Goal: Information Seeking & Learning: Find specific fact

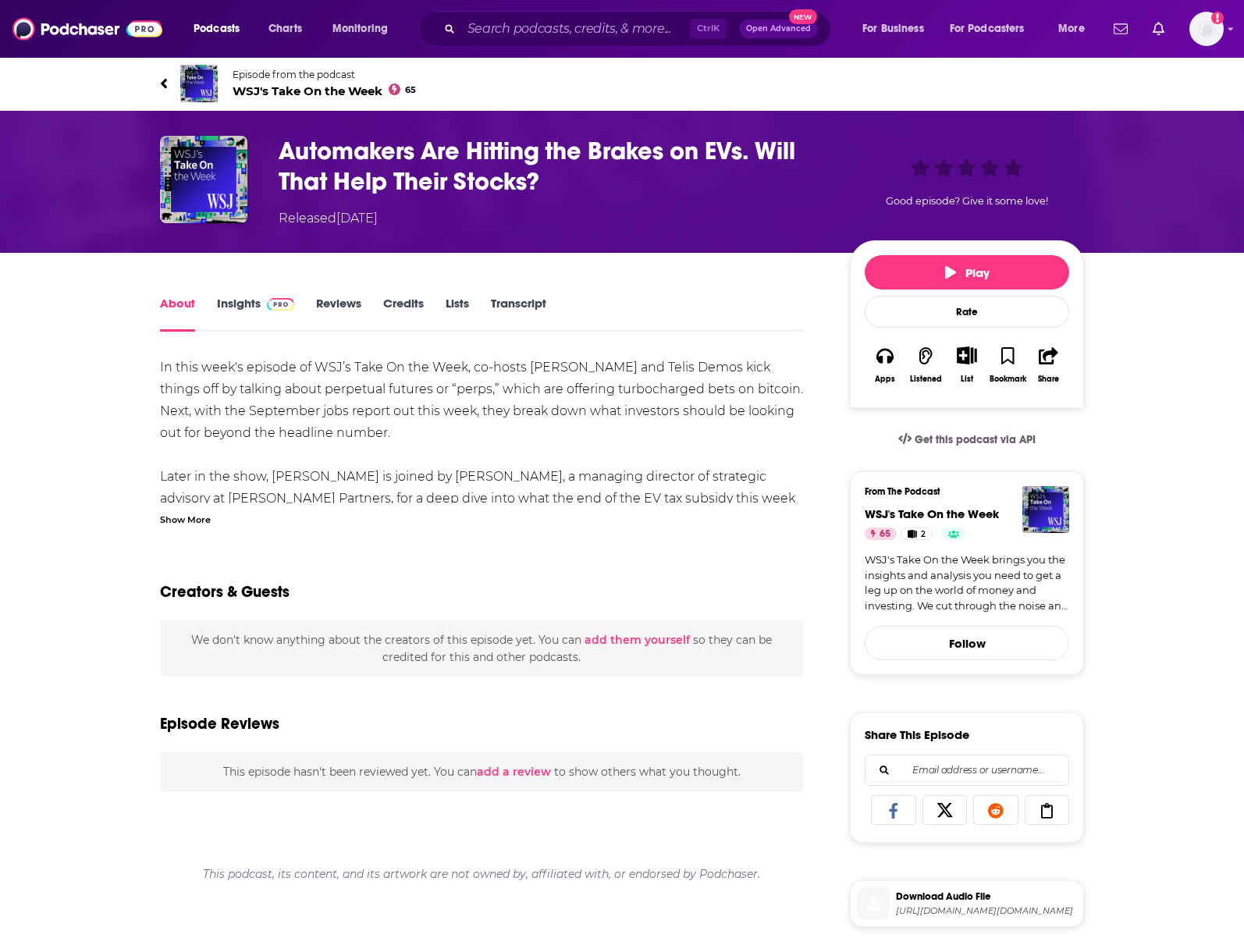
click at [516, 297] on link "Transcript" at bounding box center [517, 313] width 55 height 36
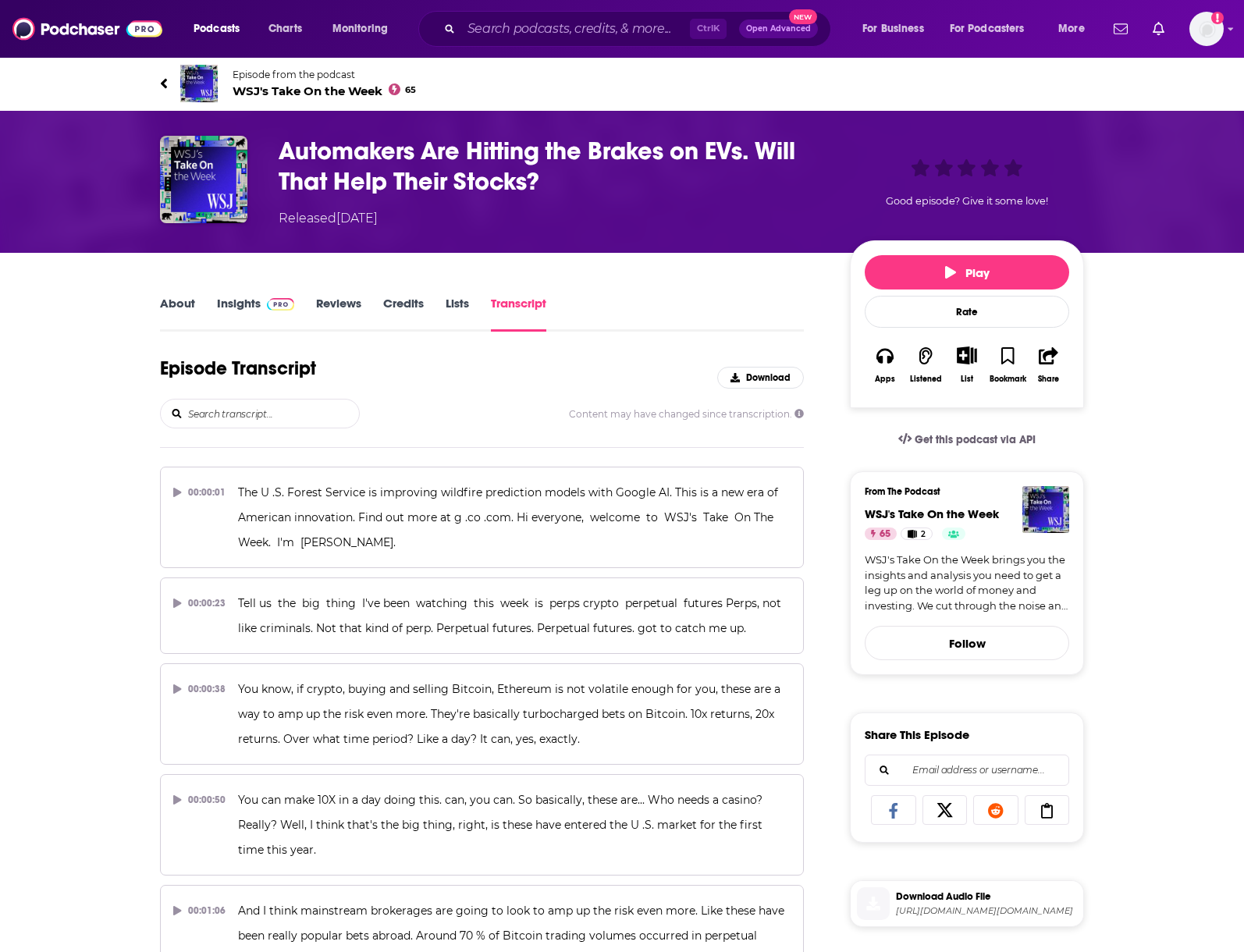
click at [239, 415] on input "search" at bounding box center [273, 413] width 172 height 28
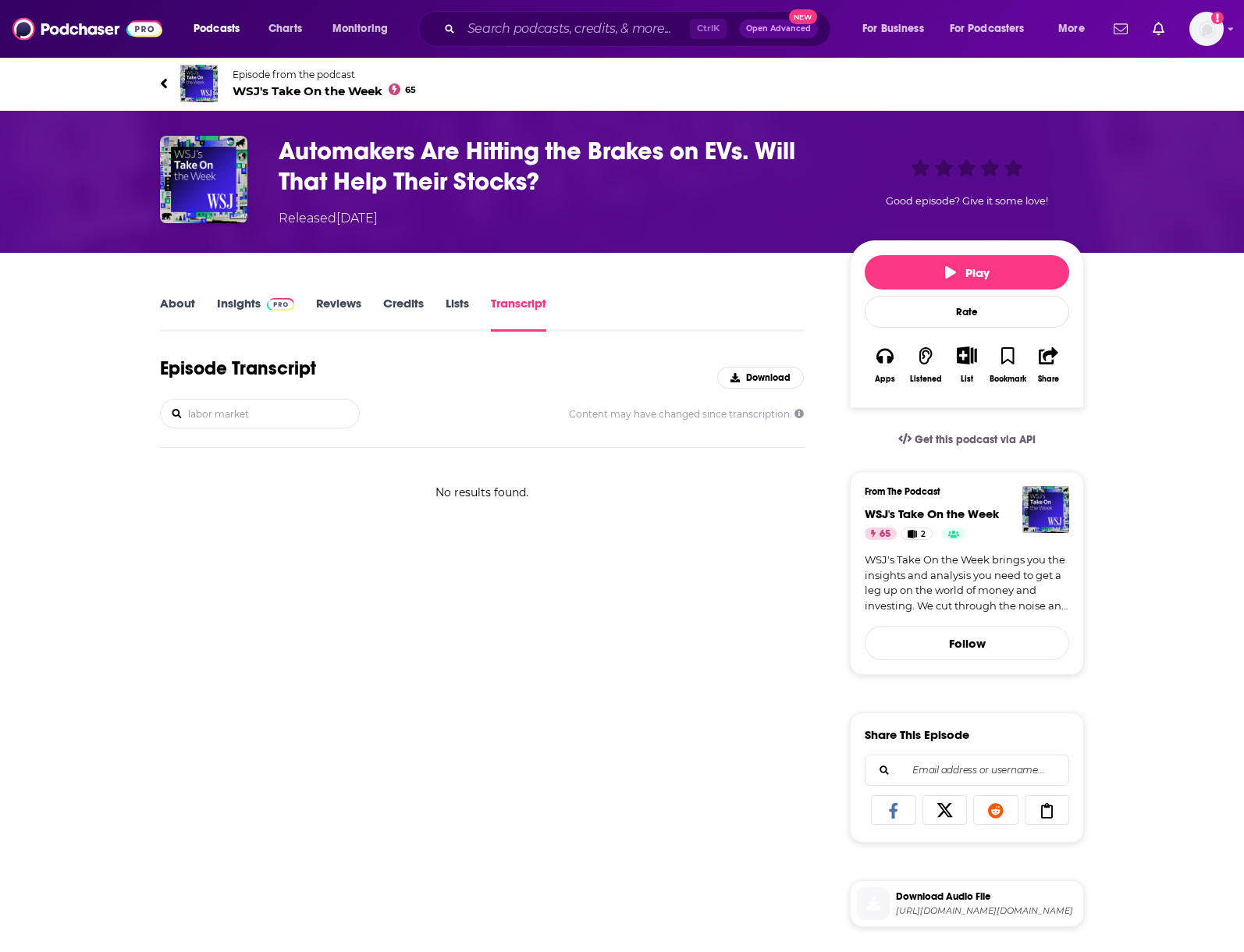
click at [236, 415] on input "labor market" at bounding box center [273, 413] width 172 height 28
drag, startPoint x: 275, startPoint y: 410, endPoint x: 120, endPoint y: 397, distance: 155.5
click at [120, 397] on div "About Insights Reviews Credits Lists Transcript Episode Transcript Download lab…" at bounding box center [622, 840] width 1244 height 1177
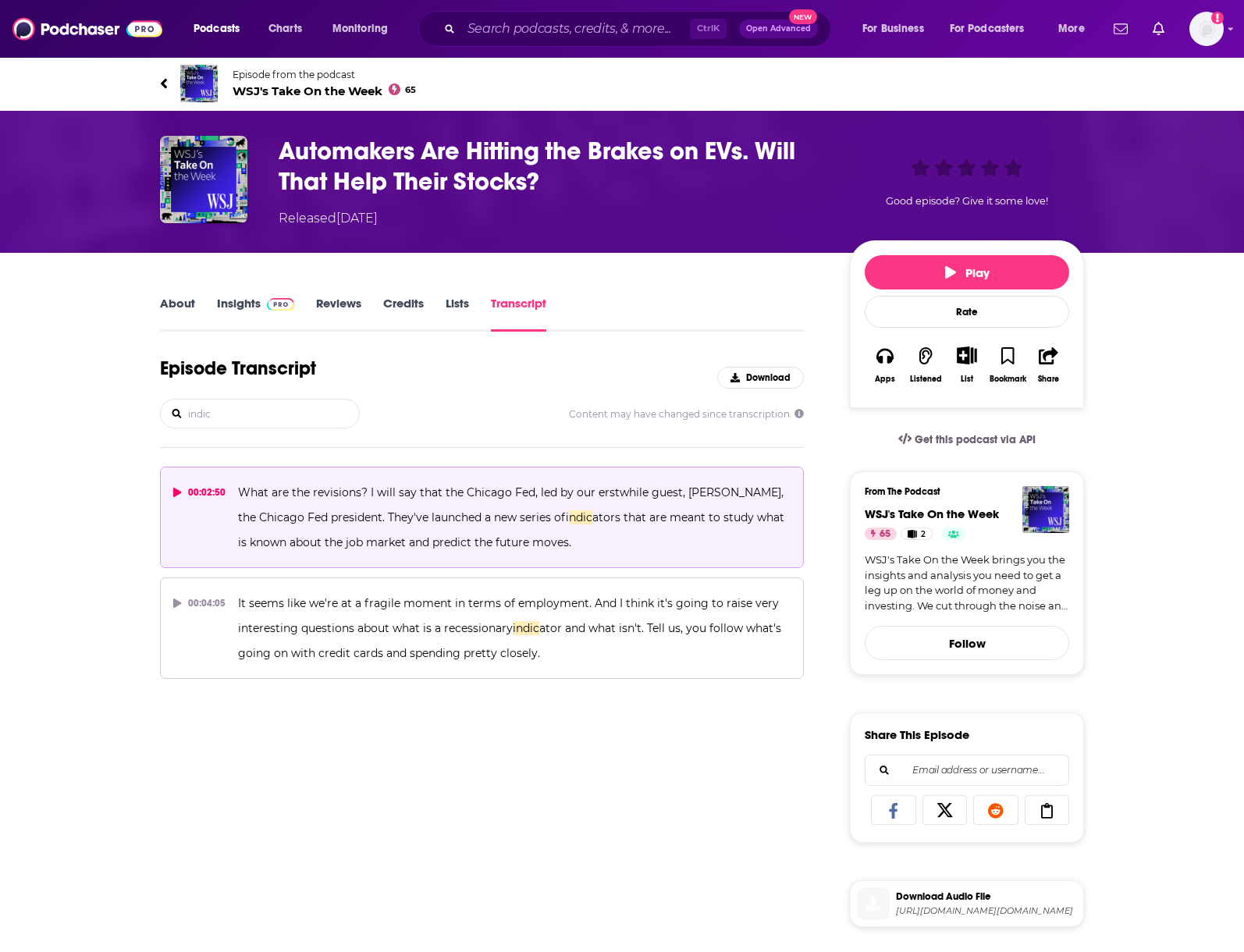
type input "indic"
click at [174, 487] on div "00:02:50" at bounding box center [199, 492] width 52 height 25
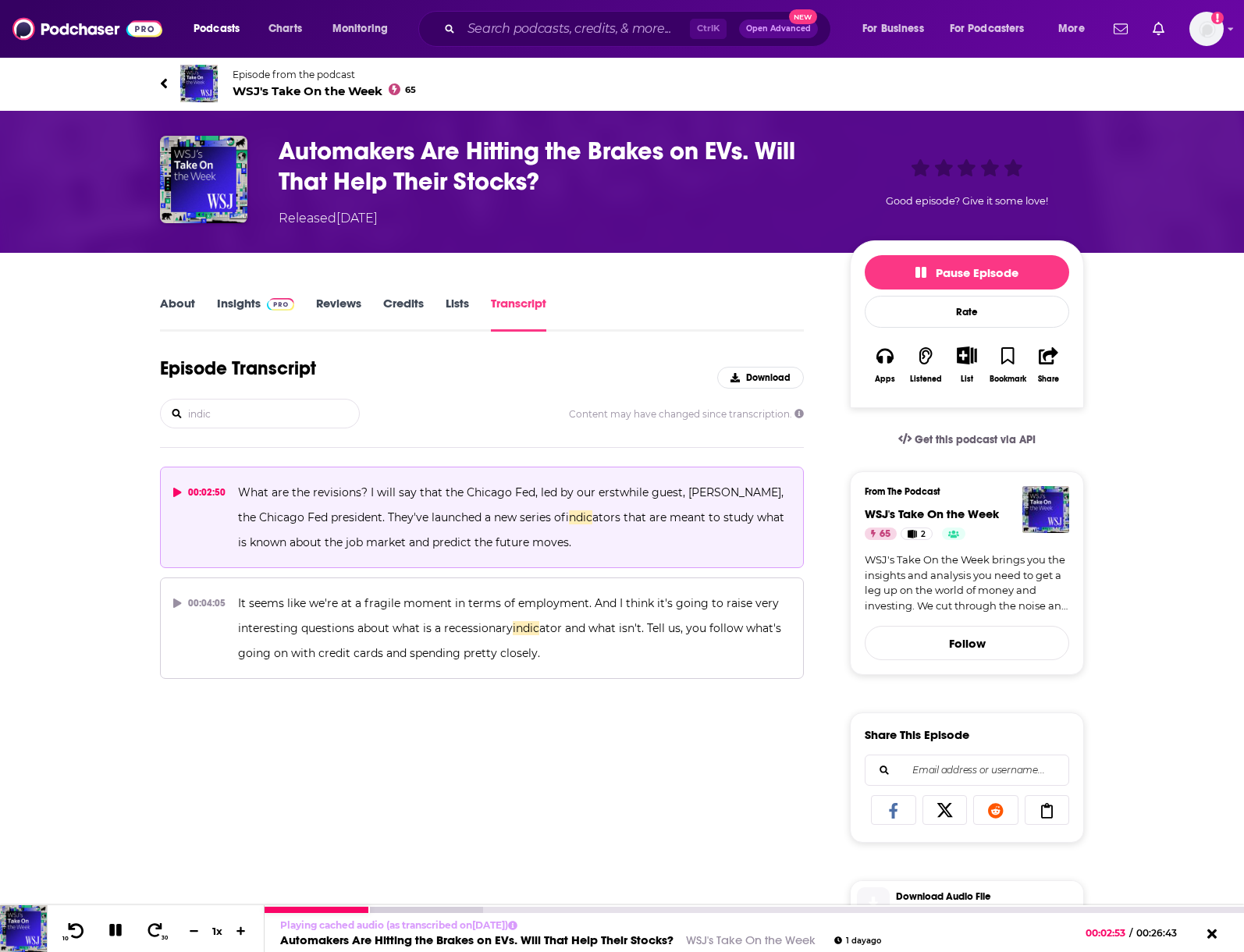
click at [74, 928] on icon at bounding box center [76, 929] width 15 height 14
click at [73, 928] on icon at bounding box center [76, 929] width 15 height 14
click at [124, 781] on div "About Insights Reviews Credits Lists Transcript Episode Transcript Download ind…" at bounding box center [622, 840] width 998 height 1177
